Goal: Task Accomplishment & Management: Manage account settings

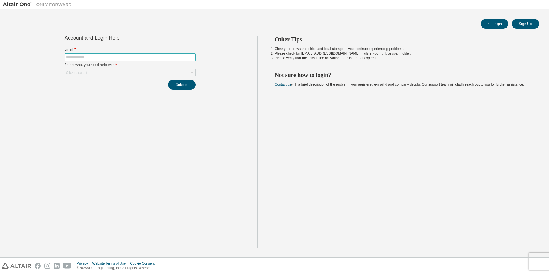
click at [113, 57] on input "text" at bounding box center [130, 57] width 128 height 5
type input "**********"
click at [96, 73] on div "Click to select" at bounding box center [130, 72] width 130 height 7
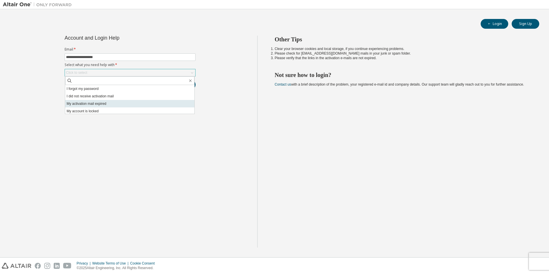
scroll to position [16, 0]
click at [124, 108] on li "I don't know but can't login" at bounding box center [129, 109] width 129 height 7
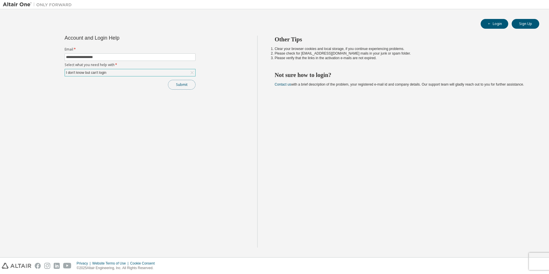
click at [180, 87] on button "Submit" at bounding box center [182, 85] width 28 height 10
click at [182, 85] on button "Submit" at bounding box center [182, 85] width 28 height 10
click at [301, 103] on div "Other Tips Clear your browser cookies and local storage, if you continue experi…" at bounding box center [401, 142] width 289 height 212
click at [534, 261] on div "Privacy Website Terms of Use Cookie Consent © 2025 Altair Engineering, Inc. All…" at bounding box center [274, 266] width 549 height 16
click at [313, 185] on div "Other Tips Clear your browser cookies and local storage, if you continue experi…" at bounding box center [401, 142] width 289 height 212
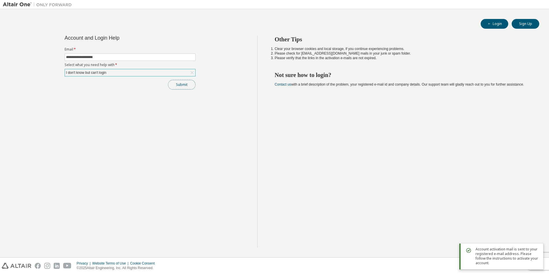
click at [182, 83] on button "Submit" at bounding box center [182, 85] width 28 height 10
click at [494, 27] on button "Login" at bounding box center [495, 24] width 28 height 10
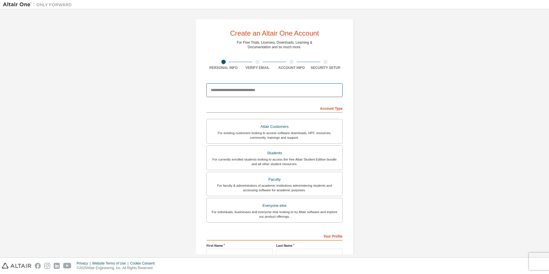
click at [243, 87] on input "email" at bounding box center [274, 90] width 136 height 14
type input "**********"
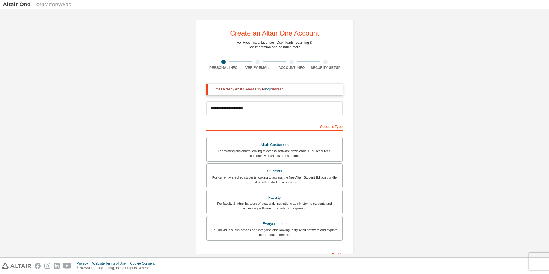
click at [267, 90] on link "login" at bounding box center [268, 89] width 7 height 4
